Goal: Task Accomplishment & Management: Use online tool/utility

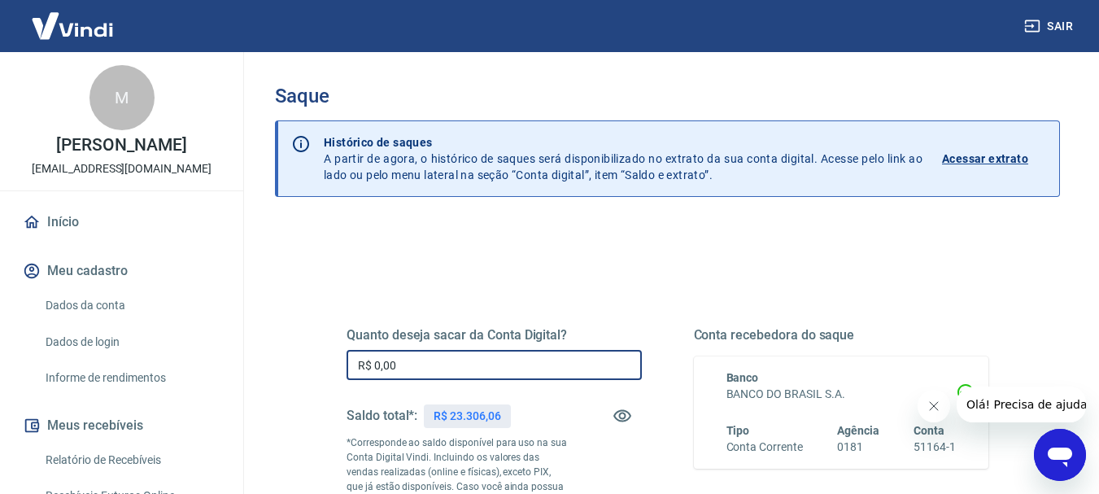
drag, startPoint x: 405, startPoint y: 356, endPoint x: 311, endPoint y: 355, distance: 94.3
click at [311, 355] on div "Quanto deseja sacar da Conta Digital? R$ 0,00 ​ Saldo total*: R$ 23.306,06 *Cor…" at bounding box center [667, 451] width 720 height 393
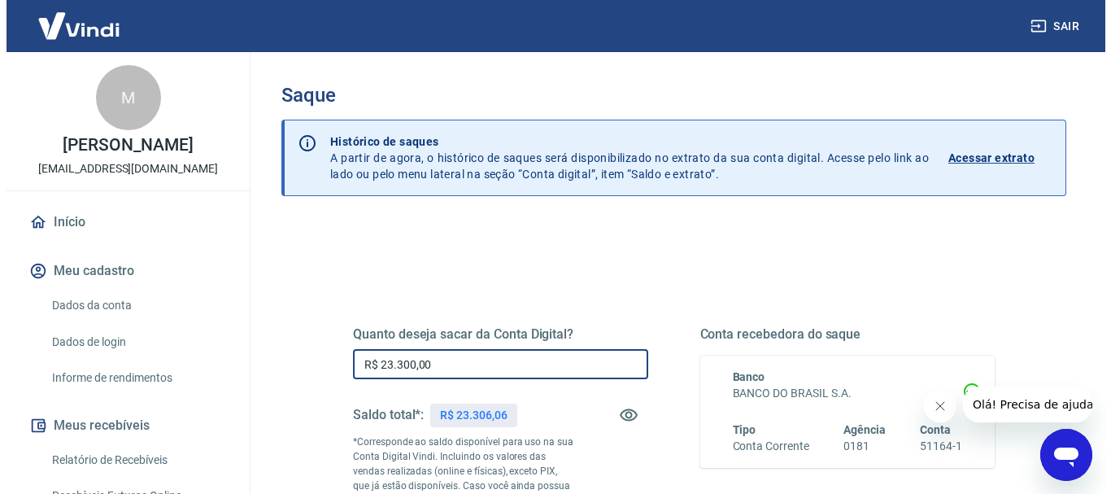
scroll to position [163, 0]
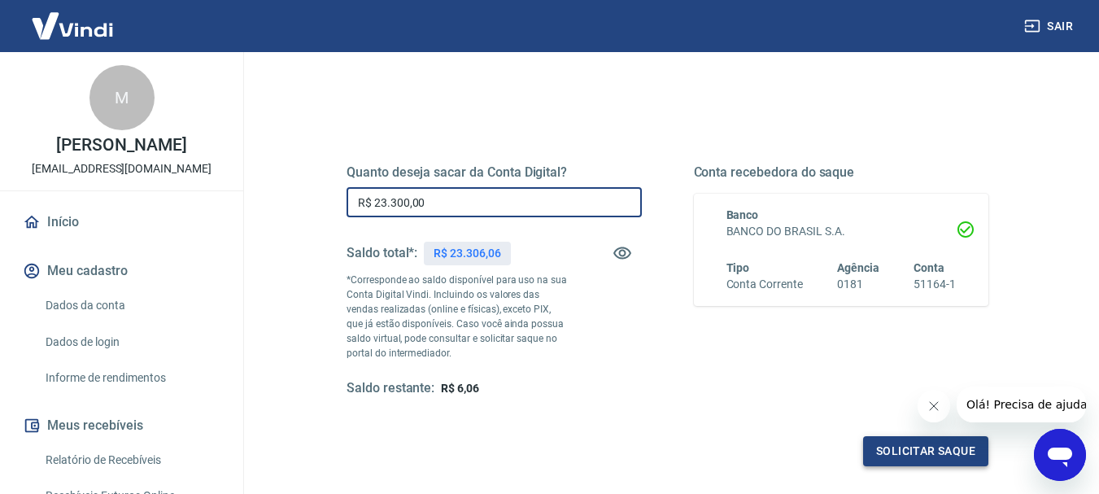
type input "R$ 23.300,00"
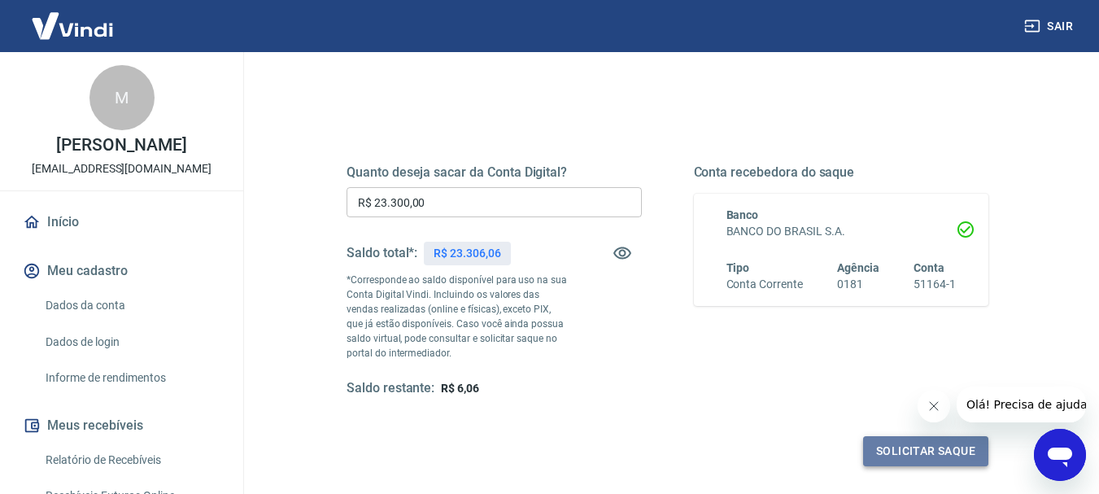
click at [904, 457] on button "Solicitar saque" at bounding box center [925, 451] width 125 height 30
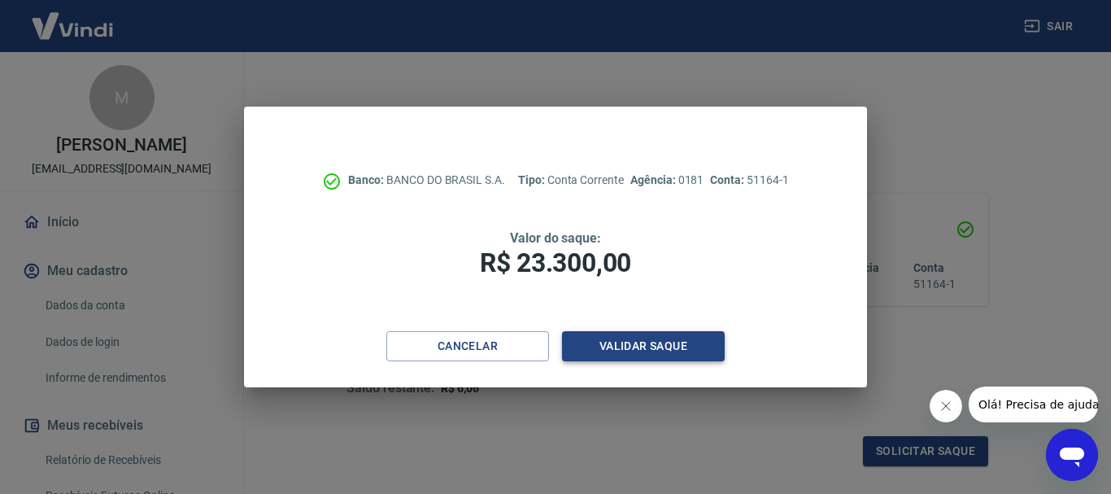
click at [614, 347] on button "Validar saque" at bounding box center [643, 346] width 163 height 30
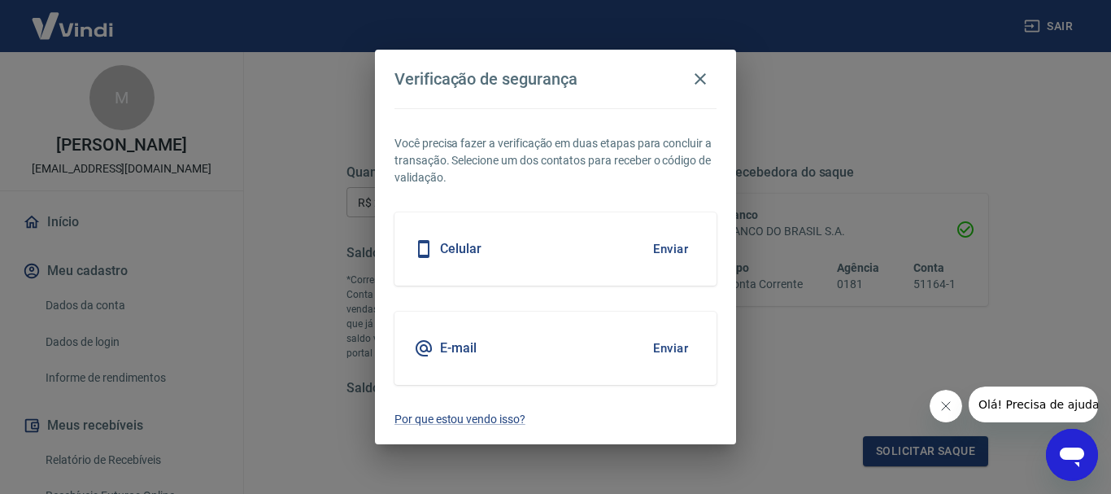
click at [666, 350] on button "Enviar" at bounding box center [670, 348] width 53 height 34
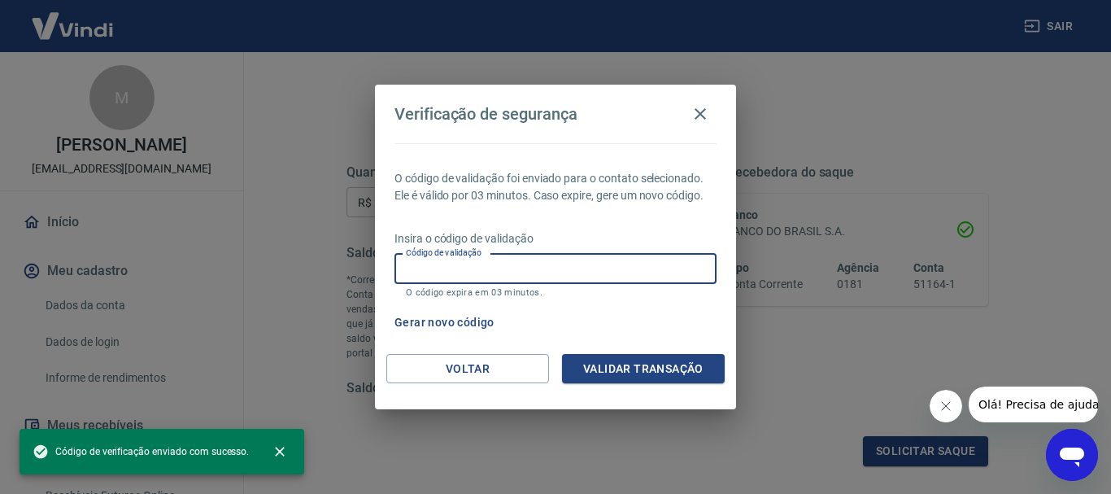
click at [481, 267] on input "Código de validação" at bounding box center [555, 269] width 322 height 30
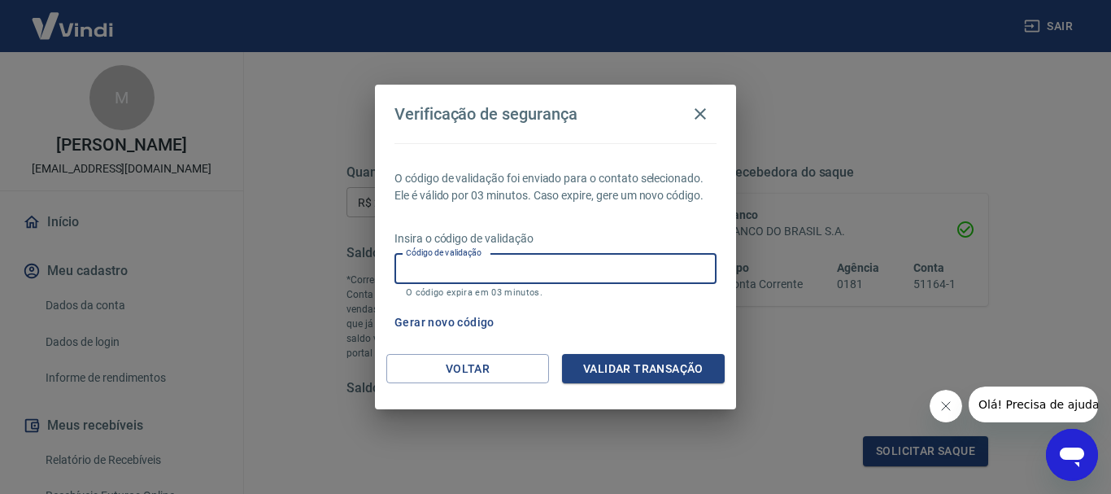
paste input "635071"
type input "635071"
click at [649, 369] on button "Validar transação" at bounding box center [643, 369] width 163 height 30
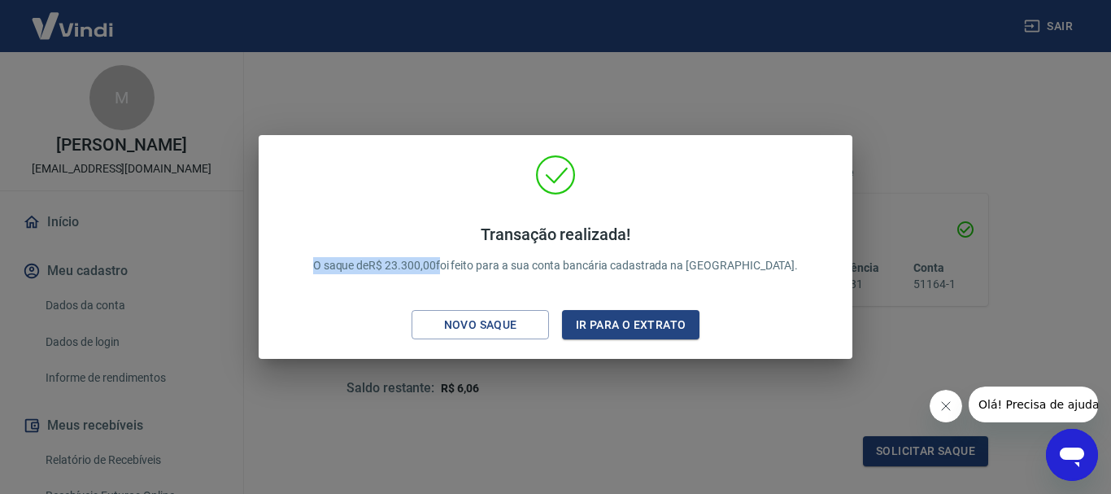
drag, startPoint x: 481, startPoint y: 264, endPoint x: 316, endPoint y: 251, distance: 164.8
click at [316, 251] on div "Transação realizada! O saque de R$ 23.300,00 foi feito para a sua conta bancári…" at bounding box center [556, 251] width 568 height 192
copy p "O saque de R$ 23.300,00"
